Goal: Task Accomplishment & Management: Use online tool/utility

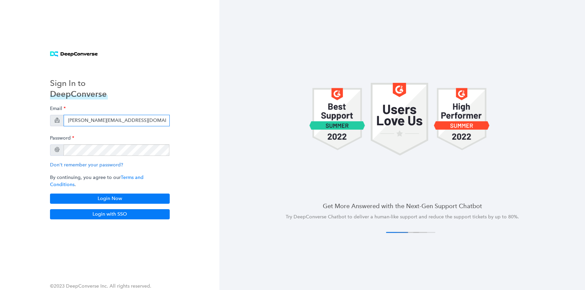
click at [86, 122] on input "[PERSON_NAME][EMAIL_ADDRESS][DOMAIN_NAME]" at bounding box center [117, 121] width 106 height 12
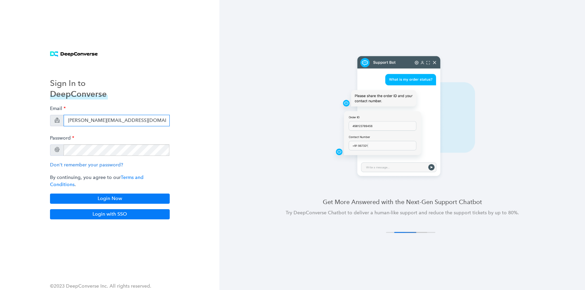
type input "[PERSON_NAME][EMAIL_ADDRESS][DOMAIN_NAME]"
